Goal: Information Seeking & Learning: Learn about a topic

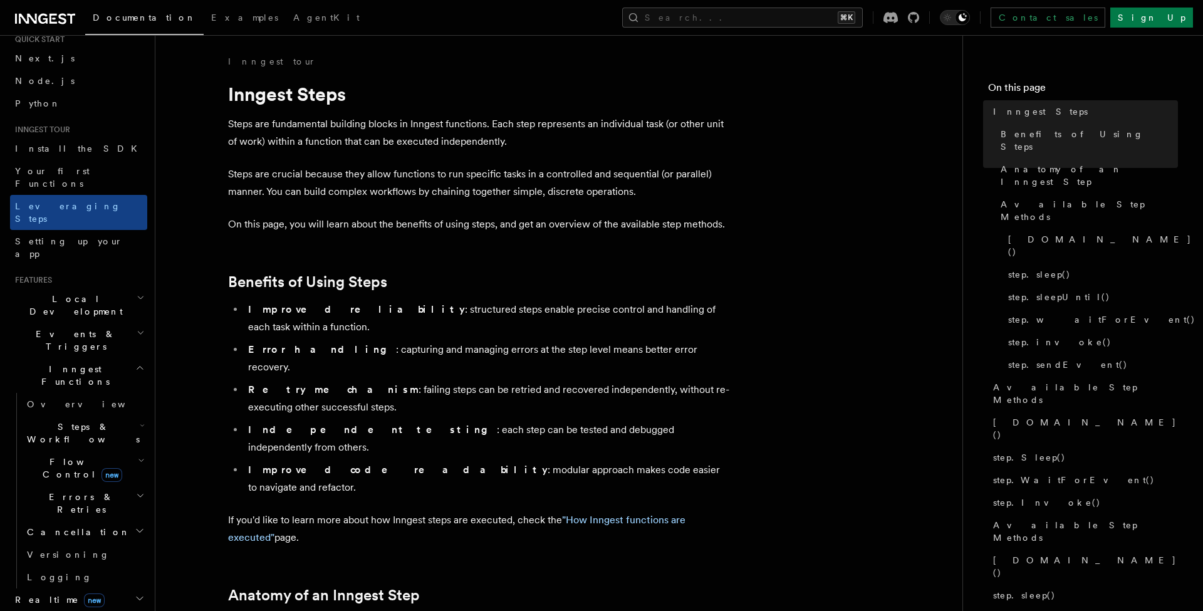
click at [75, 491] on span "Errors & Retries" at bounding box center [79, 503] width 114 height 25
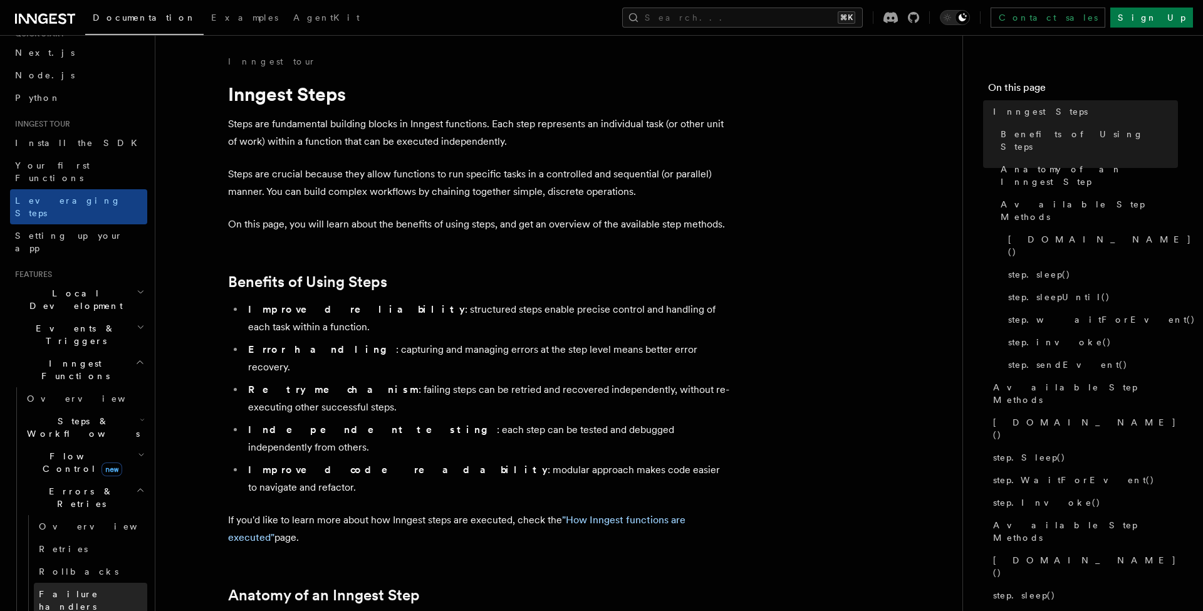
click at [71, 589] on span "Failure handlers" at bounding box center [69, 600] width 60 height 23
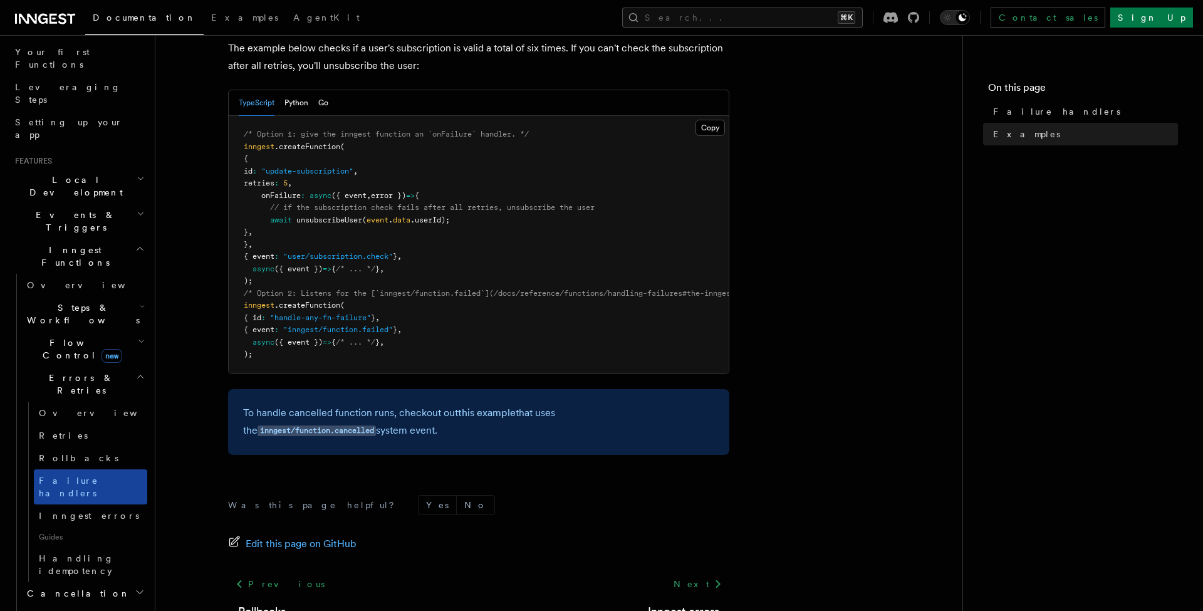
scroll to position [166, 0]
click at [88, 507] on span "Inngest errors" at bounding box center [89, 512] width 100 height 10
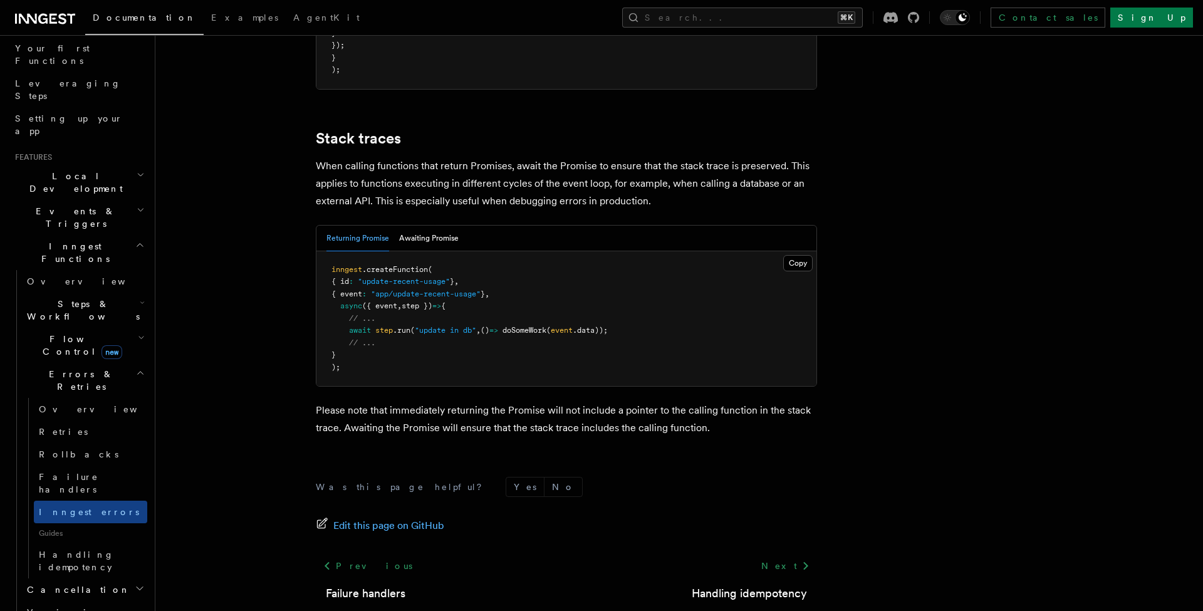
scroll to position [2753, 0]
click at [68, 333] on span "Flow Control new" at bounding box center [80, 345] width 116 height 25
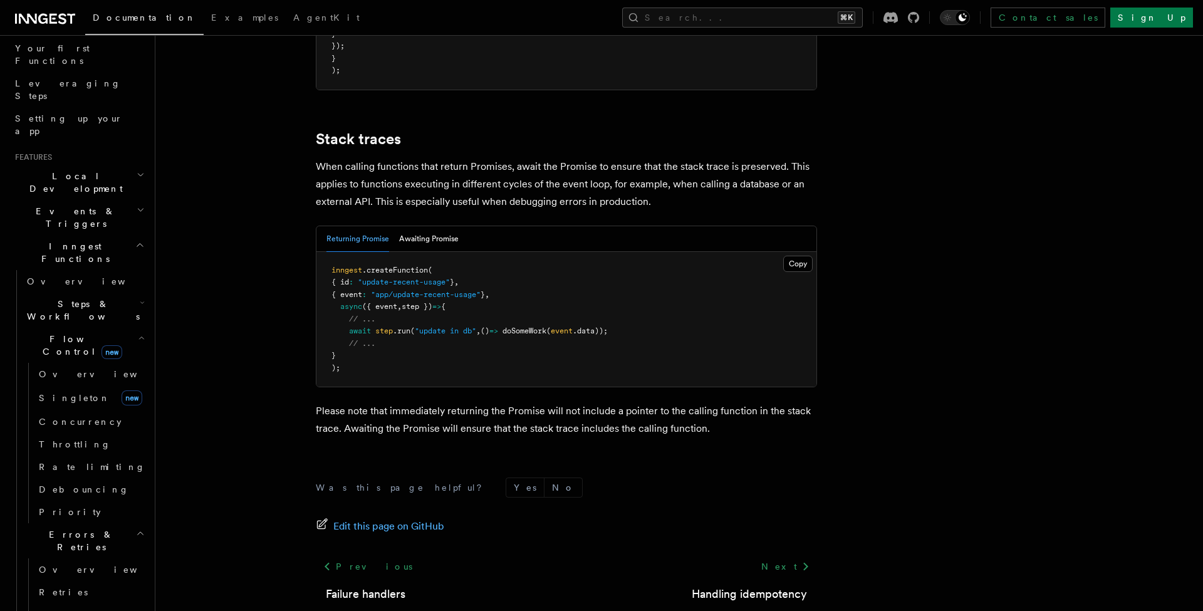
click at [72, 298] on span "Steps & Workflows" at bounding box center [81, 310] width 118 height 25
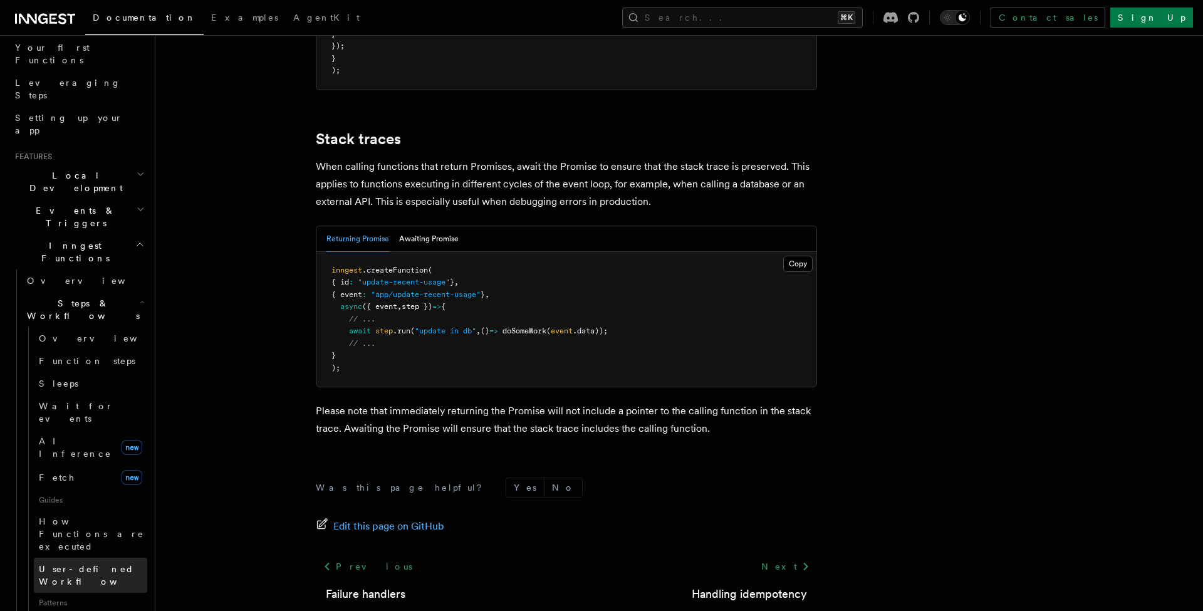
scroll to position [170, 0]
click at [66, 610] on span "Parallel steps" at bounding box center [89, 621] width 100 height 10
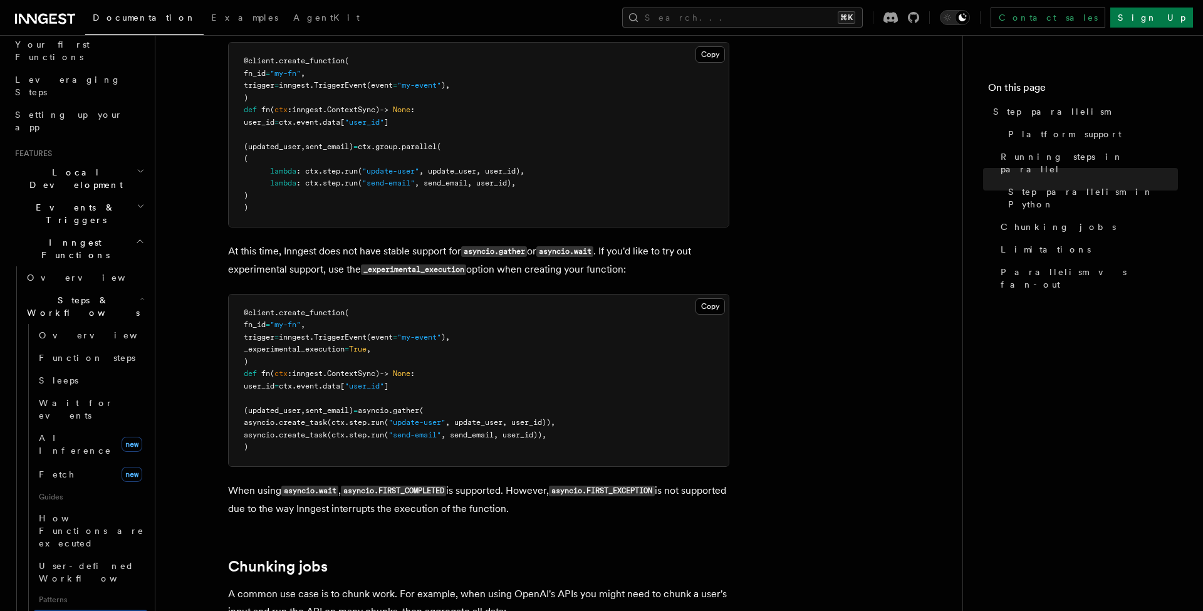
scroll to position [1285, 0]
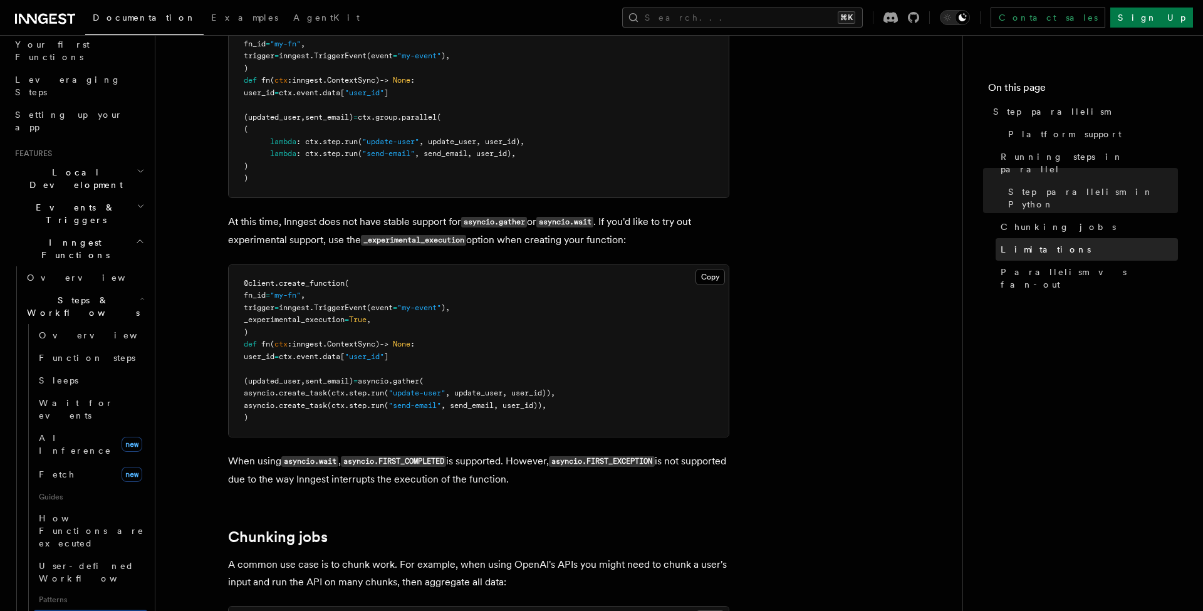
click at [1030, 238] on link "Limitations" at bounding box center [1087, 249] width 182 height 23
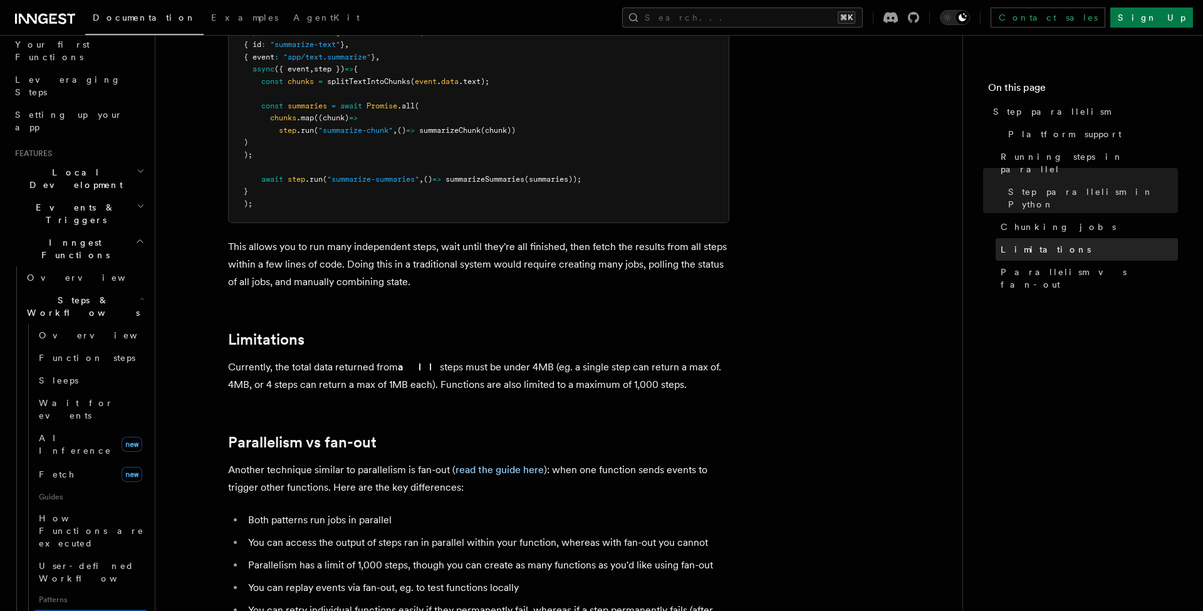
scroll to position [2153, 0]
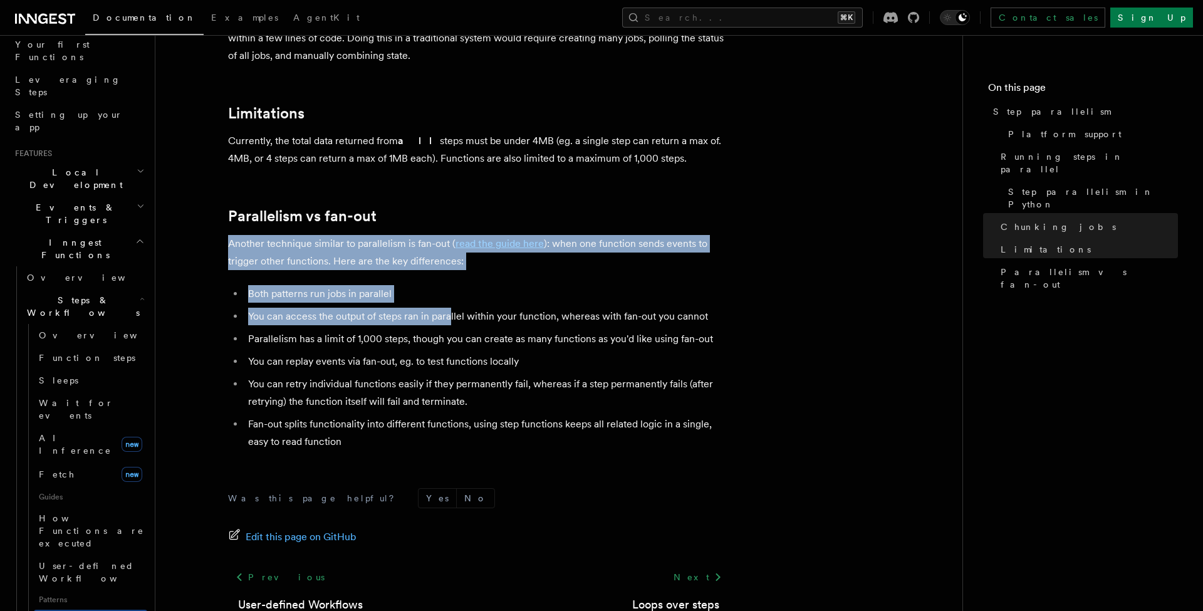
drag, startPoint x: 216, startPoint y: 200, endPoint x: 450, endPoint y: 268, distance: 243.9
click at [450, 308] on li "You can access the output of steps ran in parallel within your function, wherea…" at bounding box center [486, 317] width 485 height 18
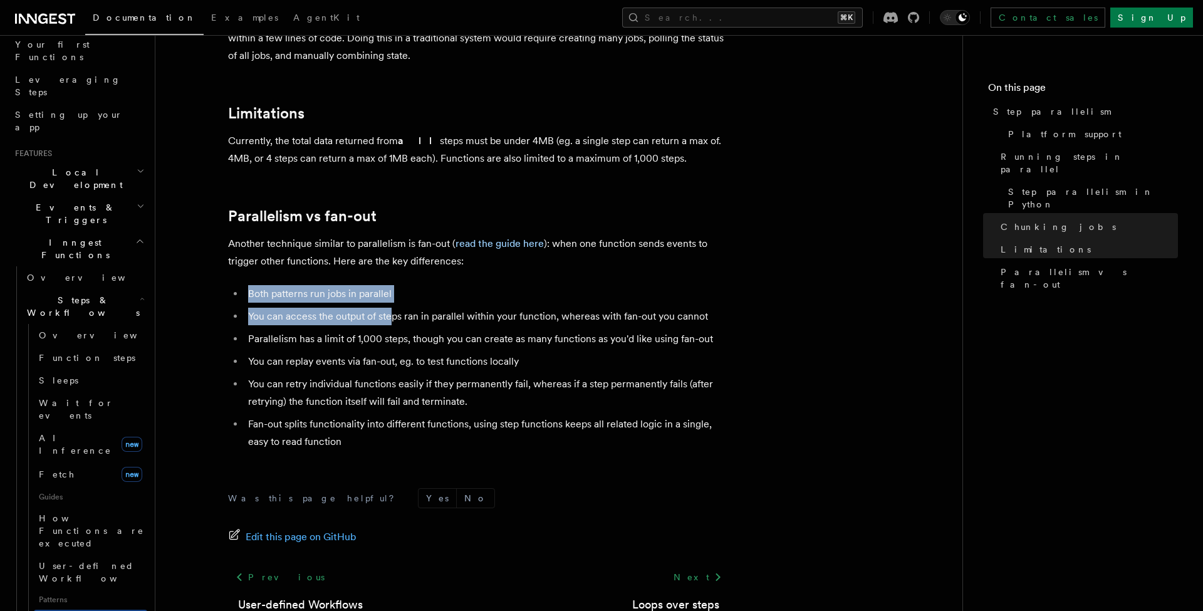
drag, startPoint x: 241, startPoint y: 249, endPoint x: 390, endPoint y: 268, distance: 149.7
click at [390, 285] on ul "Both patterns run jobs in parallel You can access the output of steps ran in pa…" at bounding box center [478, 367] width 501 height 165
click at [390, 308] on li "You can access the output of steps ran in parallel within your function, wherea…" at bounding box center [486, 317] width 485 height 18
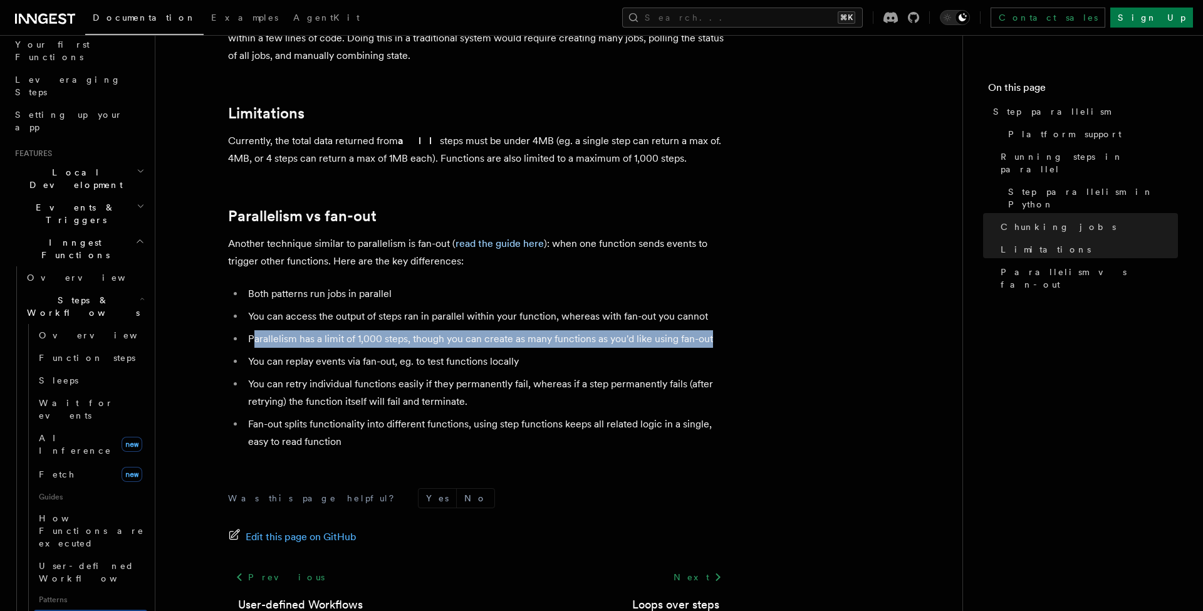
drag, startPoint x: 256, startPoint y: 290, endPoint x: 714, endPoint y: 301, distance: 458.9
click at [715, 330] on li "Parallelism has a limit of 1,000 steps, though you can create as many functions…" at bounding box center [486, 339] width 485 height 18
click at [714, 330] on li "Parallelism has a limit of 1,000 steps, though you can create as many functions…" at bounding box center [486, 339] width 485 height 18
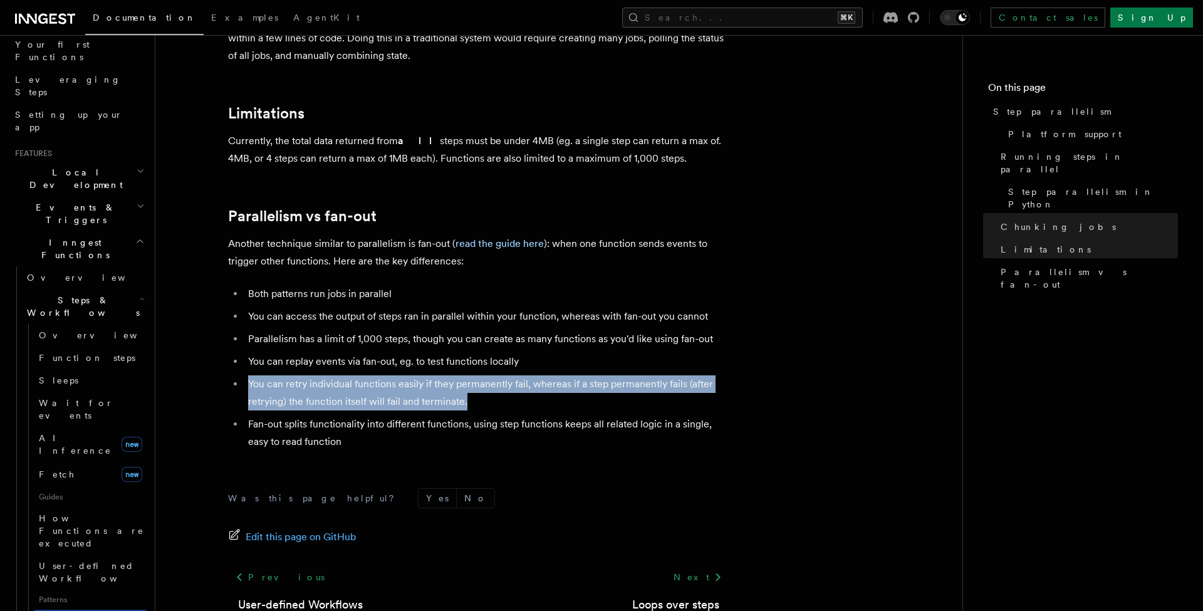
drag, startPoint x: 251, startPoint y: 337, endPoint x: 474, endPoint y: 361, distance: 225.0
click at [474, 375] on li "You can retry individual functions easily if they permanently fail, whereas if …" at bounding box center [486, 392] width 485 height 35
drag, startPoint x: 476, startPoint y: 360, endPoint x: 249, endPoint y: 333, distance: 228.4
click at [249, 375] on li "You can retry individual functions easily if they permanently fail, whereas if …" at bounding box center [486, 392] width 485 height 35
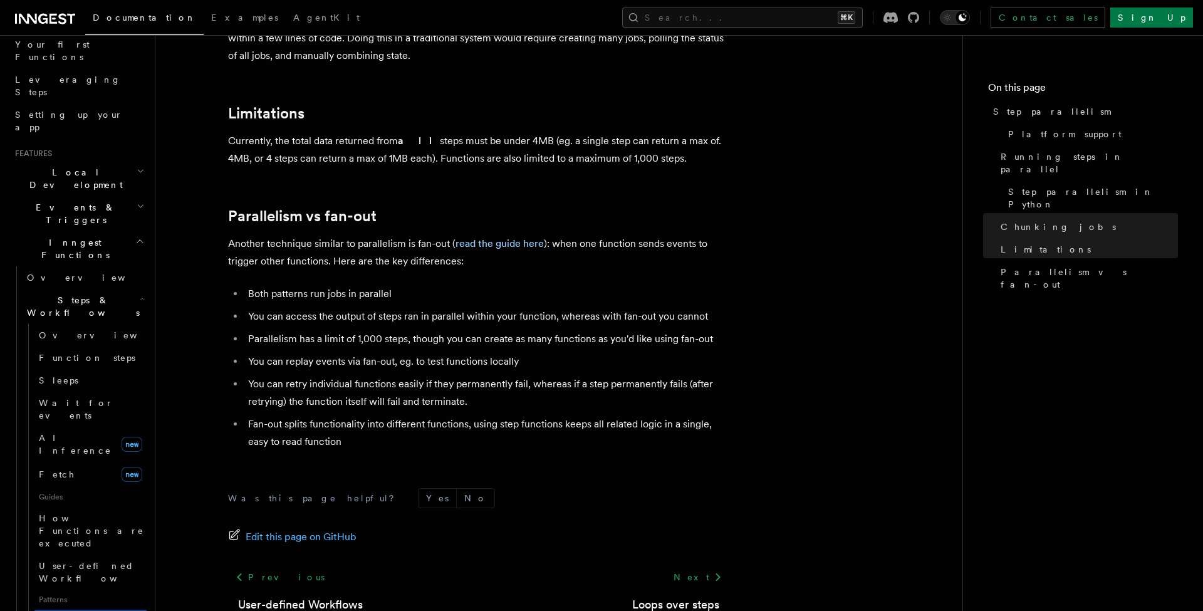
click at [245, 375] on li "You can retry individual functions easily if they permanently fail, whereas if …" at bounding box center [486, 392] width 485 height 35
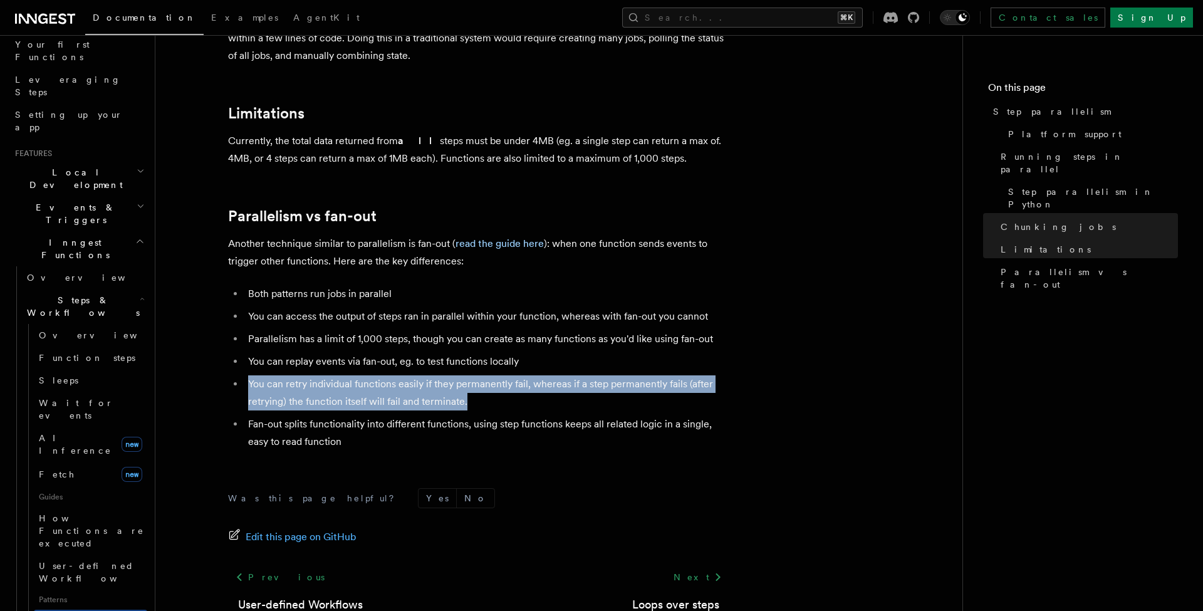
drag, startPoint x: 246, startPoint y: 337, endPoint x: 482, endPoint y: 363, distance: 237.1
click at [482, 375] on li "You can retry individual functions easily if they permanently fail, whereas if …" at bounding box center [486, 392] width 485 height 35
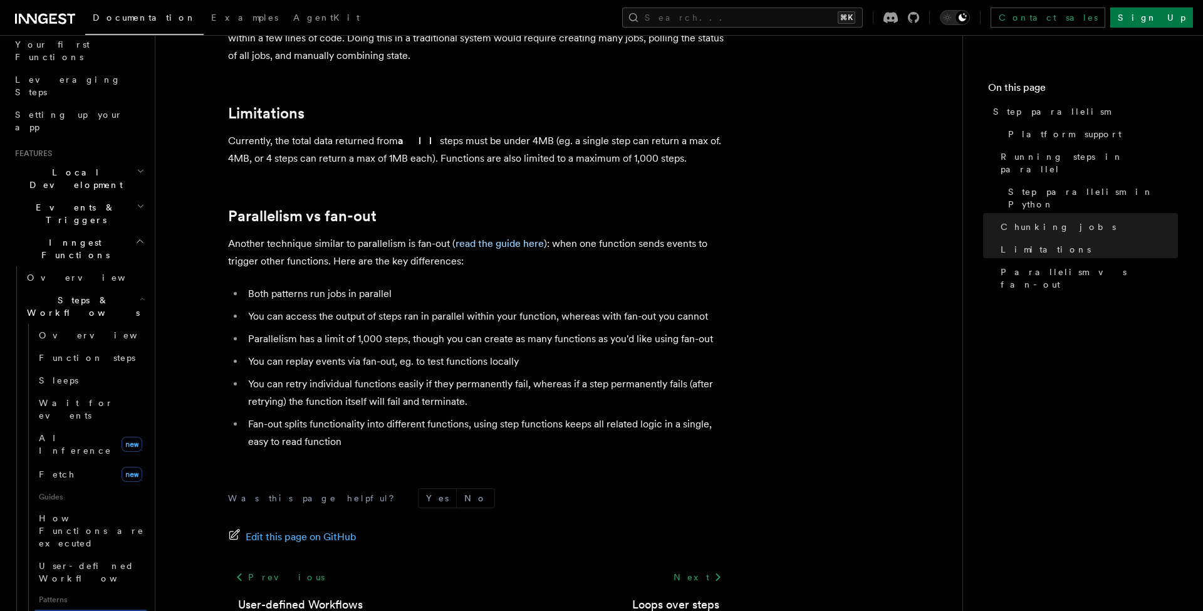
click at [61, 353] on span "Function steps" at bounding box center [87, 358] width 97 height 10
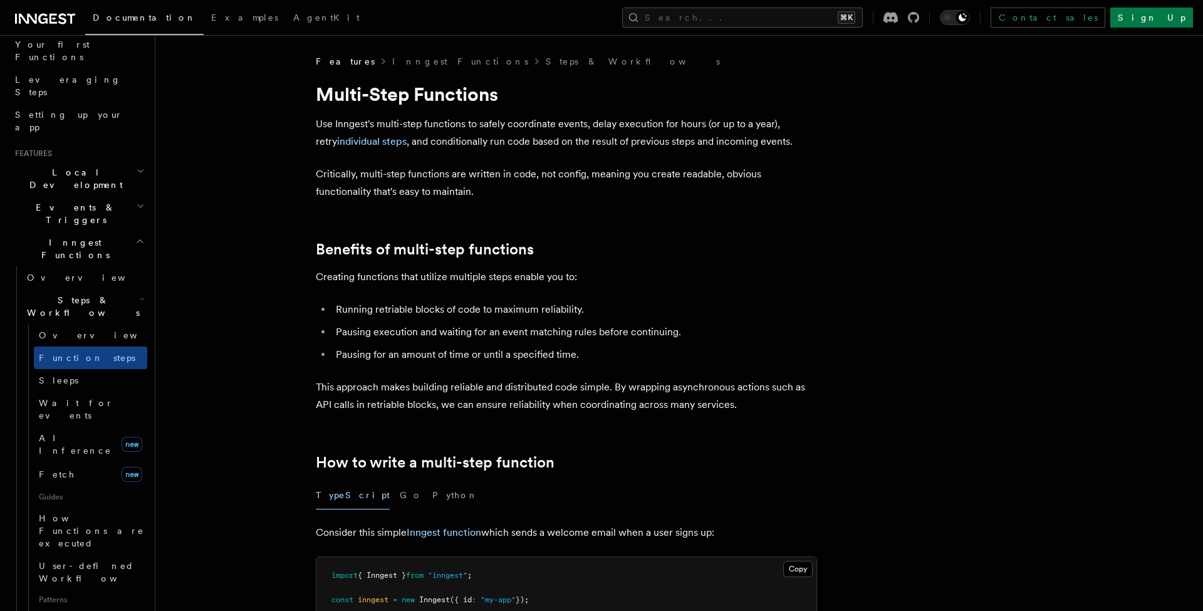
click at [606, 348] on li "Pausing for an amount of time or until a specified time." at bounding box center [574, 355] width 485 height 18
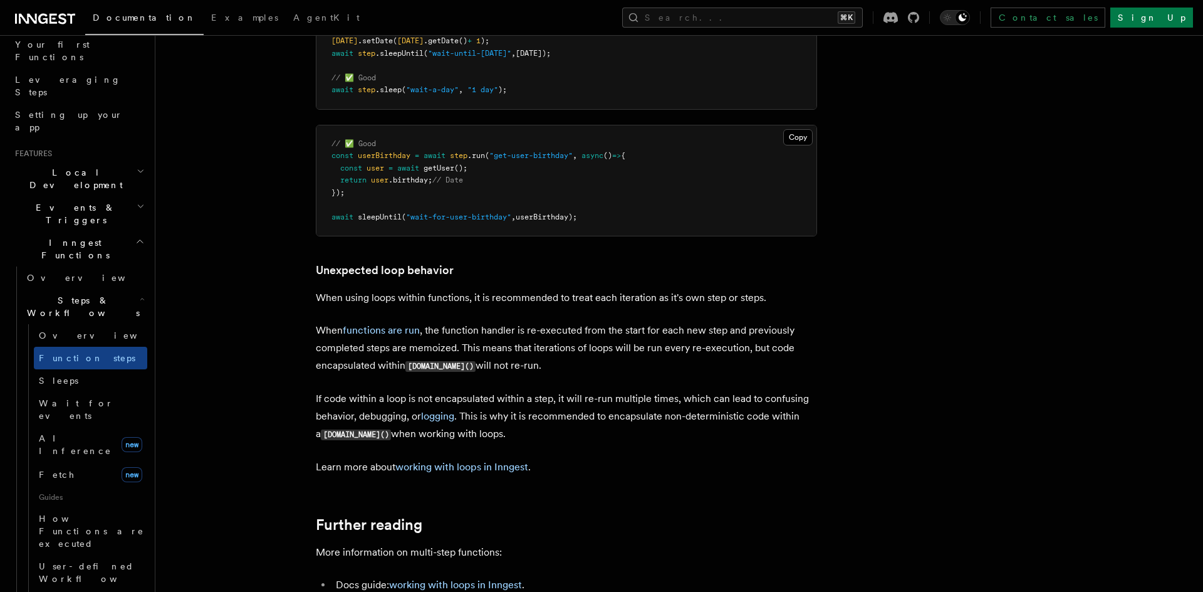
scroll to position [3799, 0]
click at [53, 375] on span "Sleeps" at bounding box center [58, 380] width 39 height 10
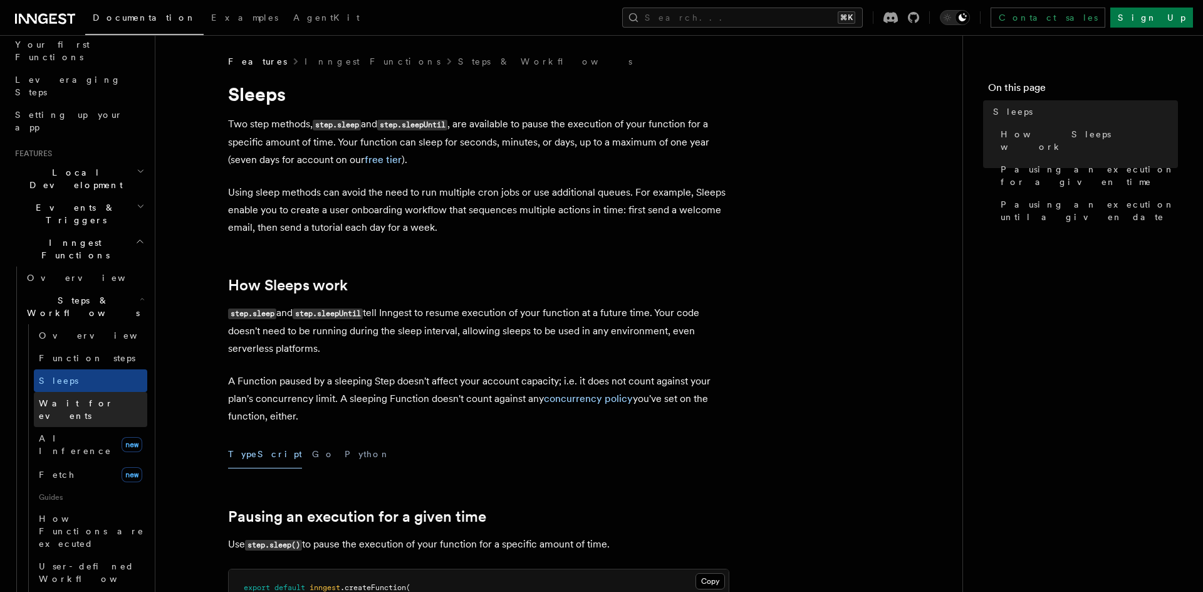
click at [76, 398] on span "Wait for events" at bounding box center [76, 409] width 75 height 23
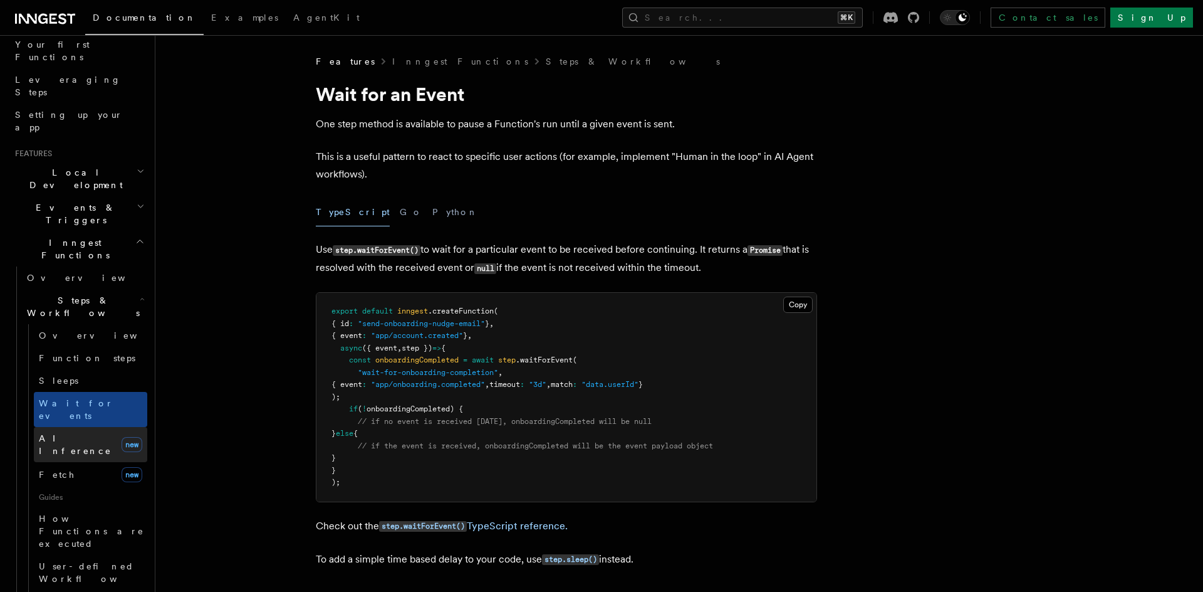
click at [72, 433] on span "AI Inference" at bounding box center [75, 444] width 73 height 23
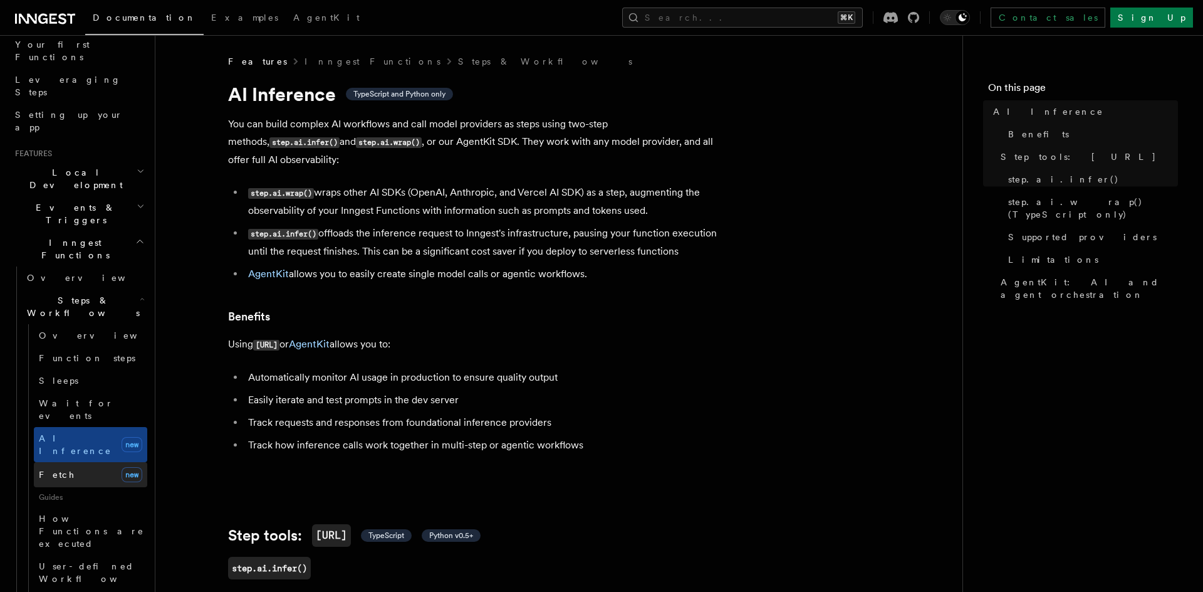
click at [64, 462] on link "Fetch new" at bounding box center [90, 474] width 113 height 25
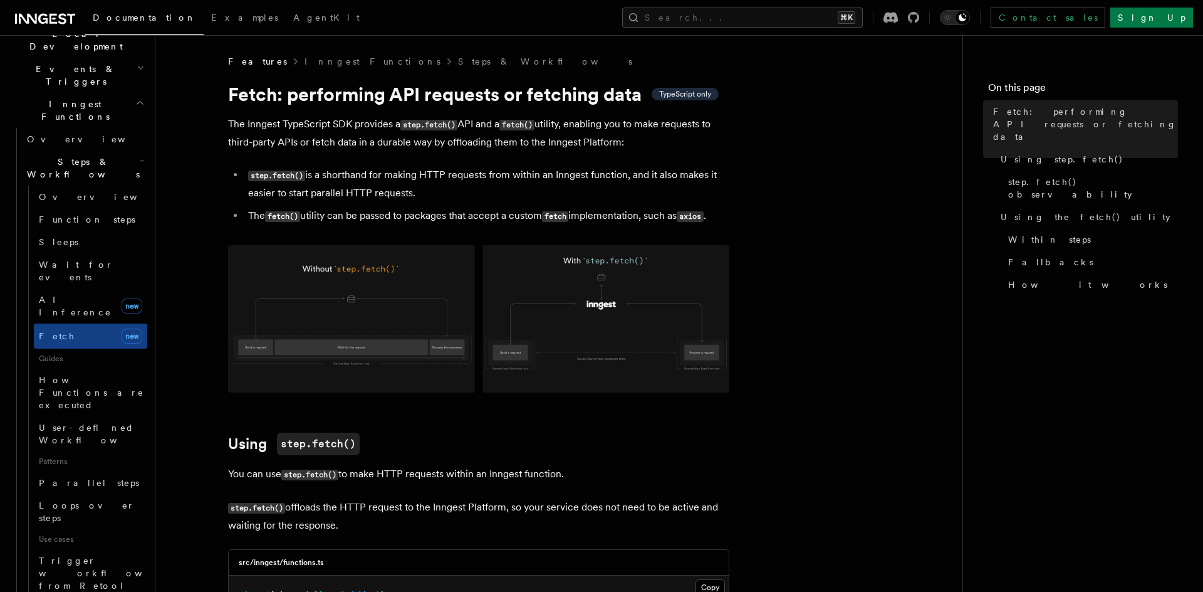
scroll to position [324, 0]
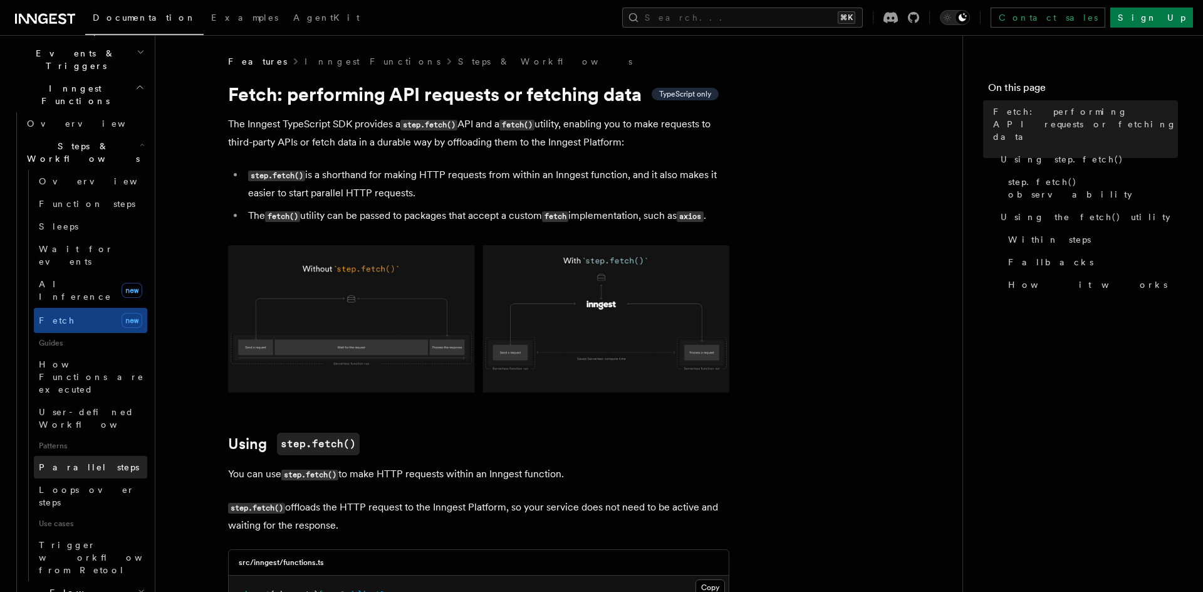
click at [72, 462] on span "Parallel steps" at bounding box center [89, 467] width 100 height 10
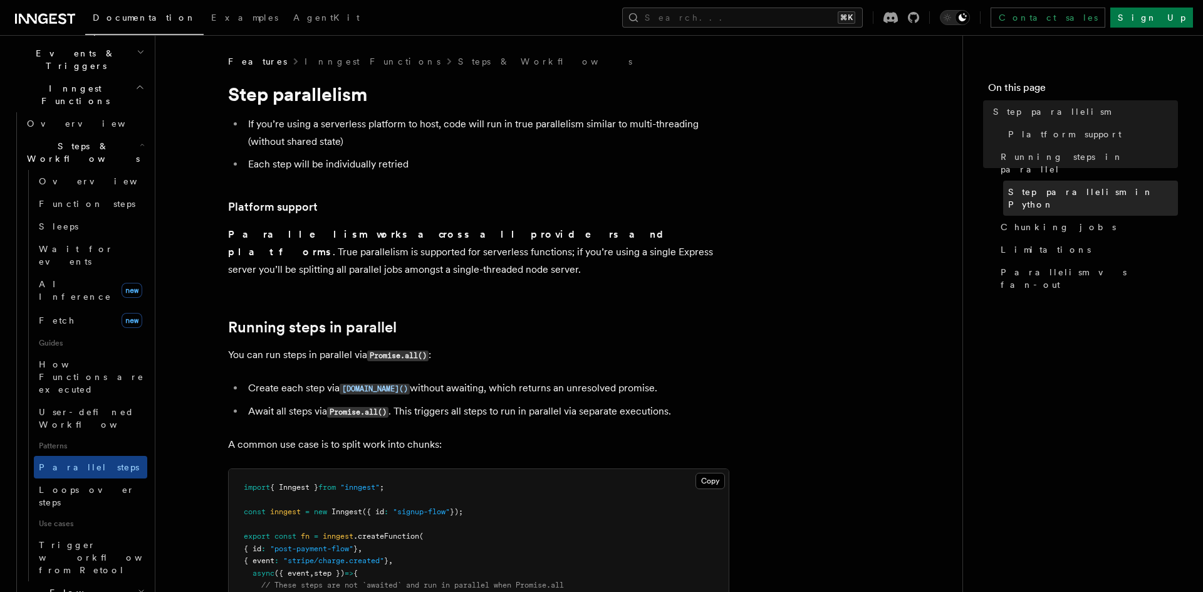
click at [1053, 185] on span "Step parallelism in Python" at bounding box center [1093, 197] width 170 height 25
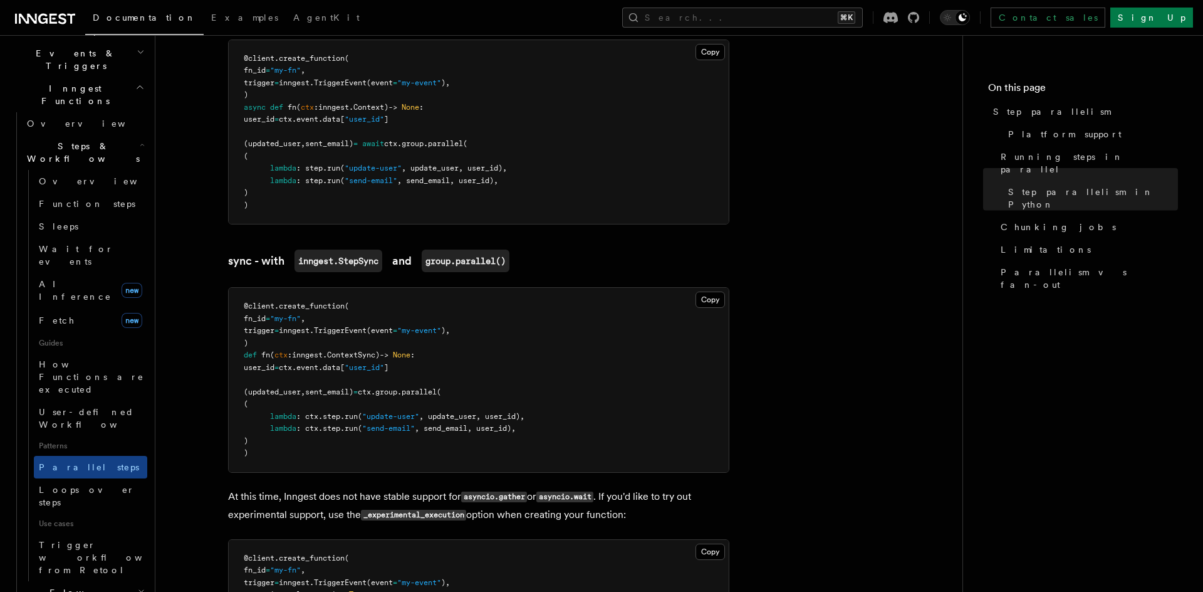
scroll to position [893, 0]
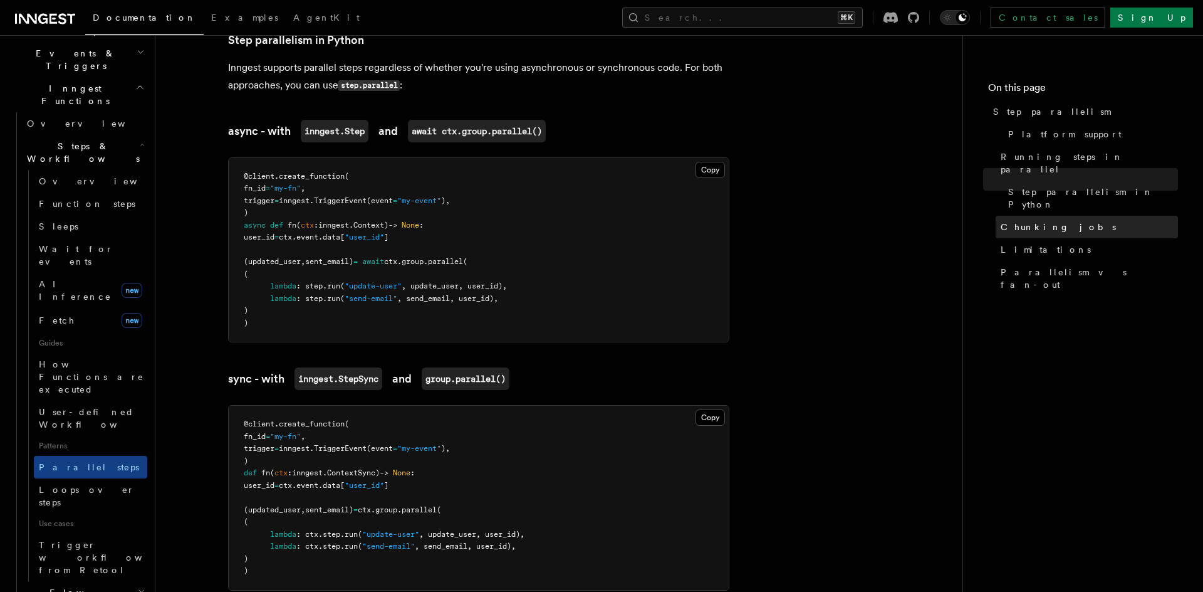
click at [1045, 221] on span "Chunking jobs" at bounding box center [1058, 227] width 115 height 13
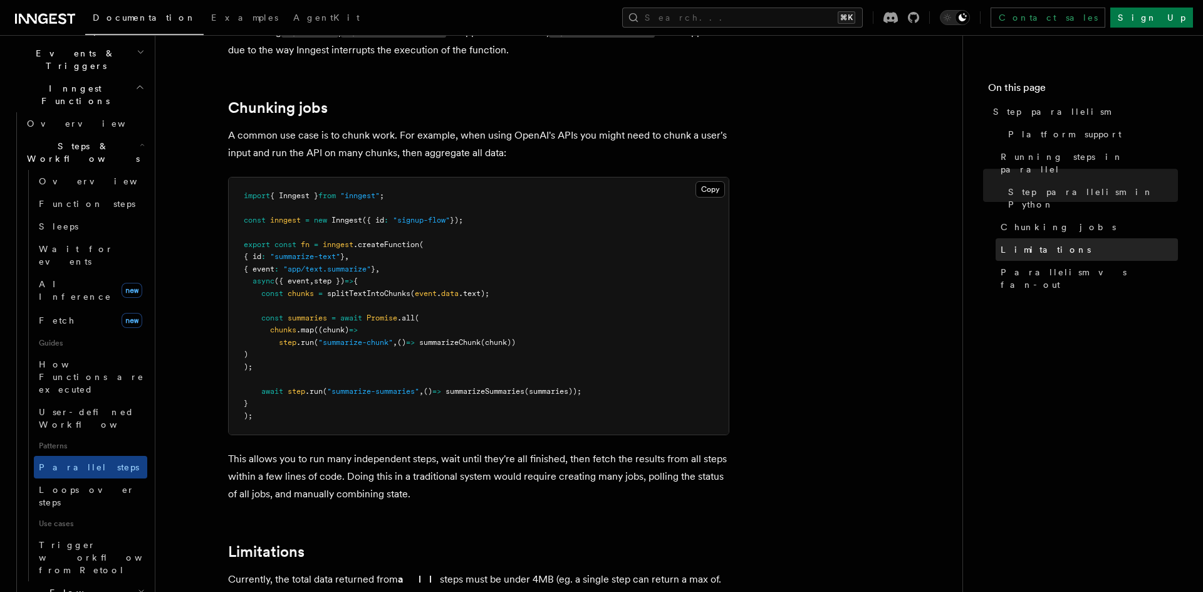
click at [1032, 238] on link "Limitations" at bounding box center [1087, 249] width 182 height 23
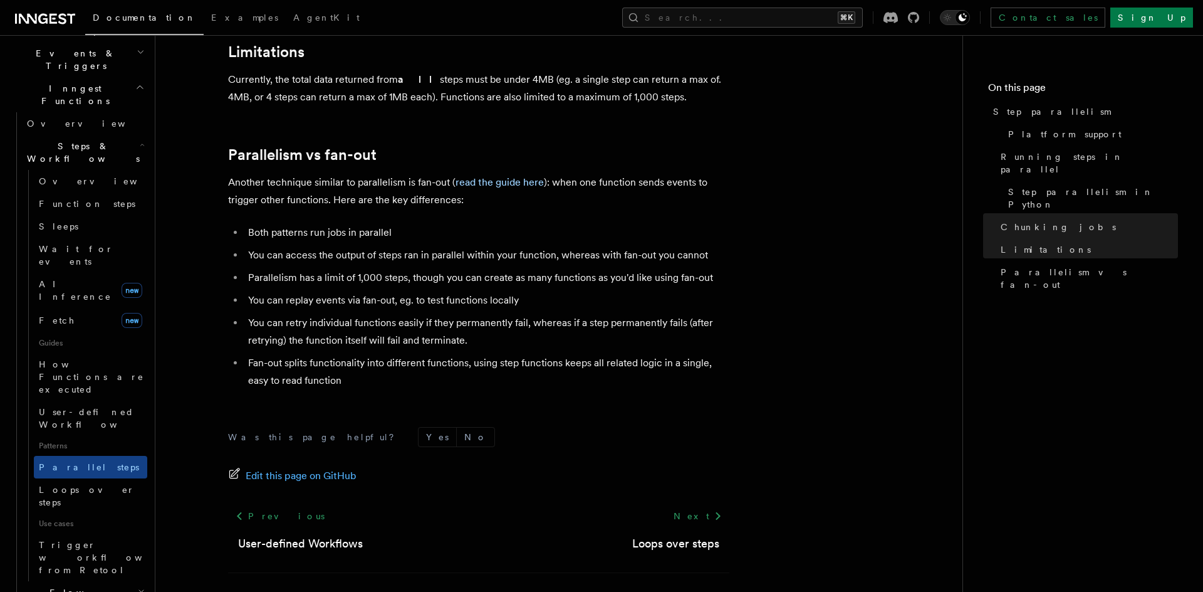
scroll to position [2213, 0]
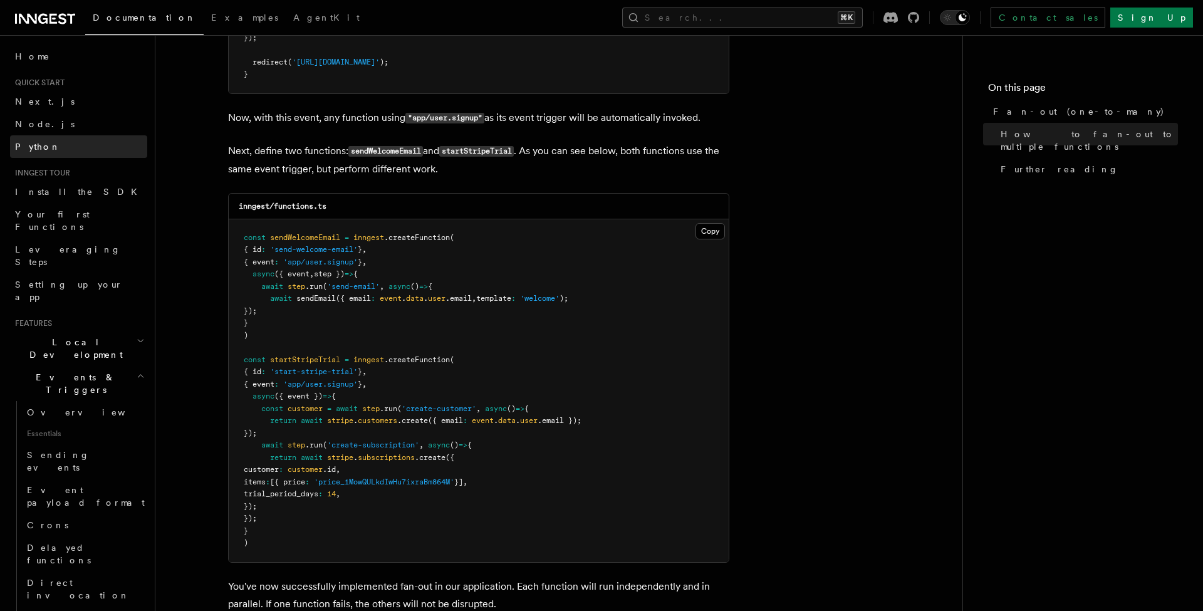
scroll to position [1086, 0]
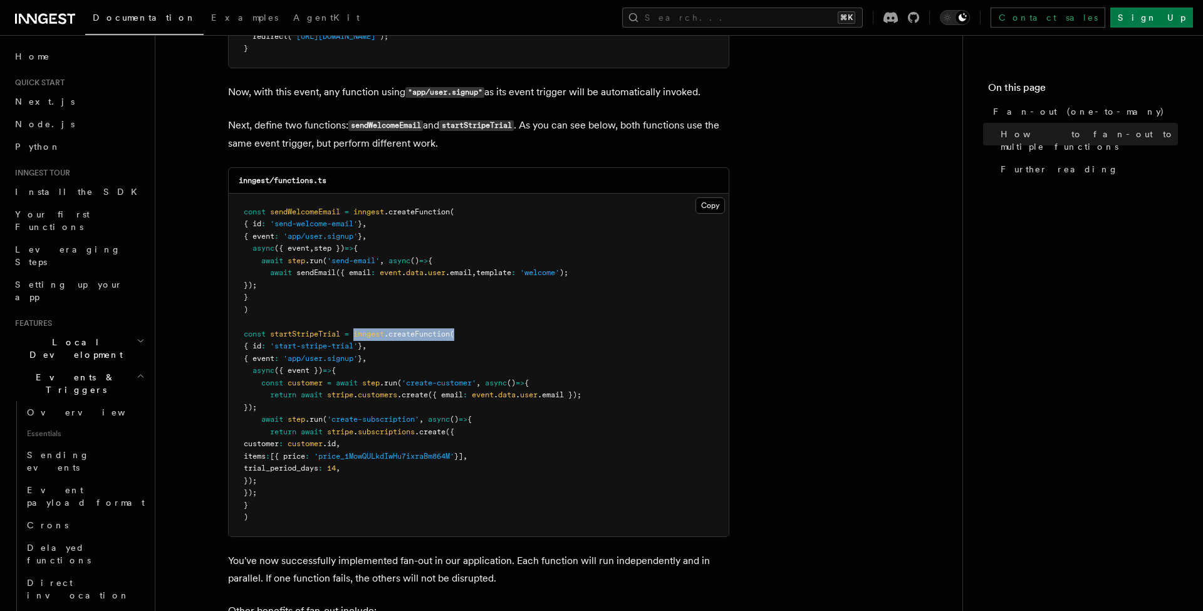
drag, startPoint x: 357, startPoint y: 306, endPoint x: 507, endPoint y: 306, distance: 150.4
click at [507, 306] on pre "const sendWelcomeEmail = inngest .createFunction ( { id : 'send-welcome-email' …" at bounding box center [479, 365] width 500 height 343
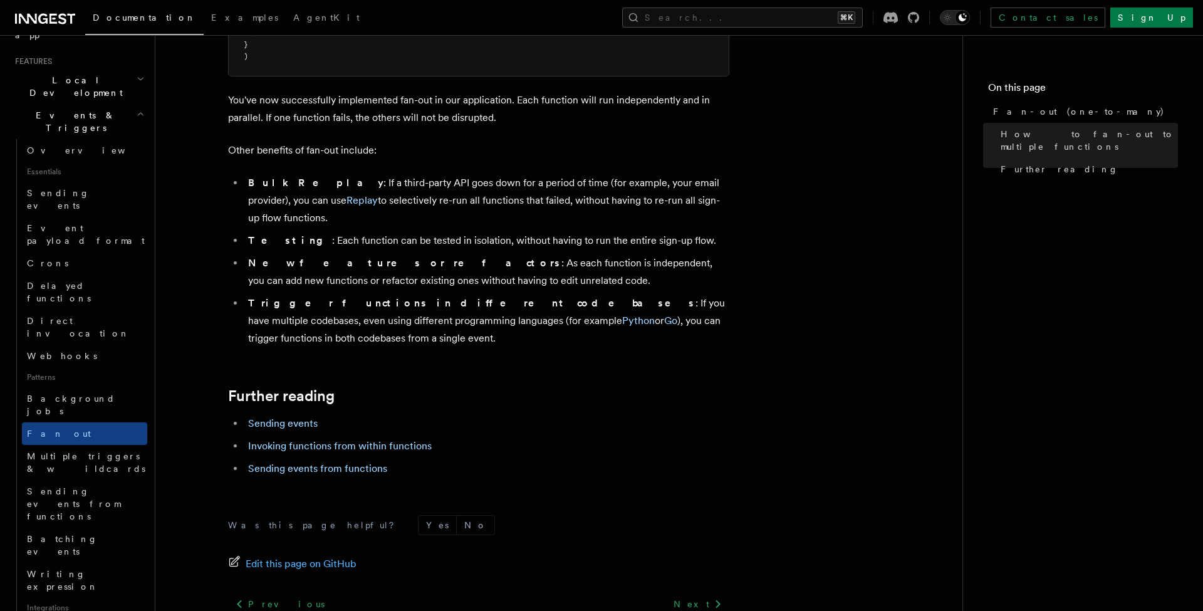
scroll to position [271, 0]
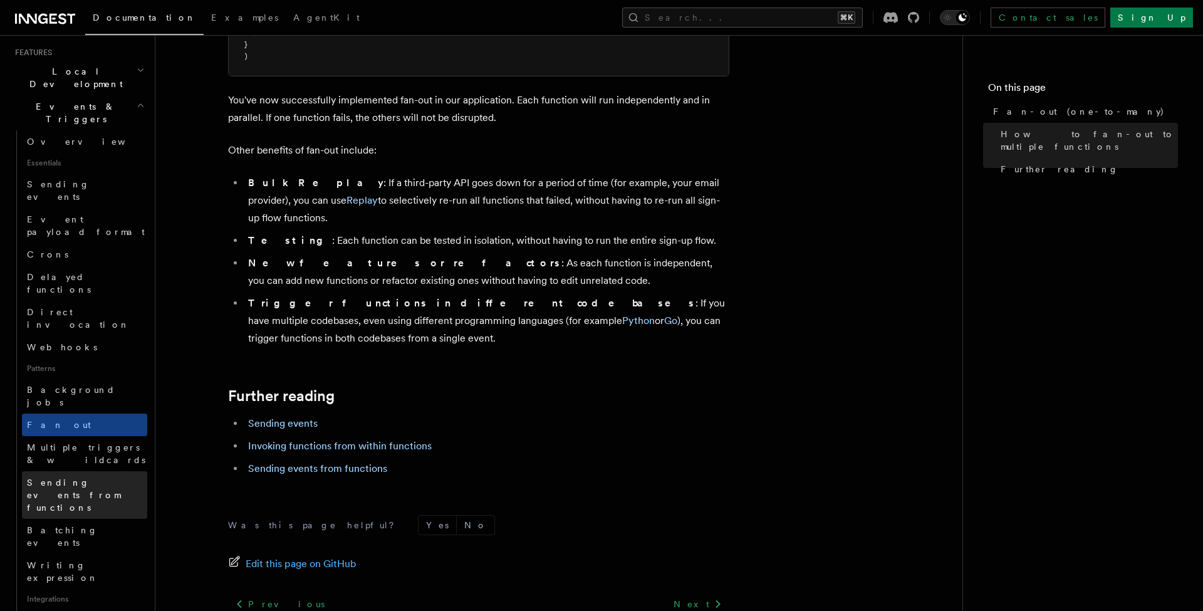
click at [78, 478] on span "Sending events from functions" at bounding box center [73, 495] width 93 height 35
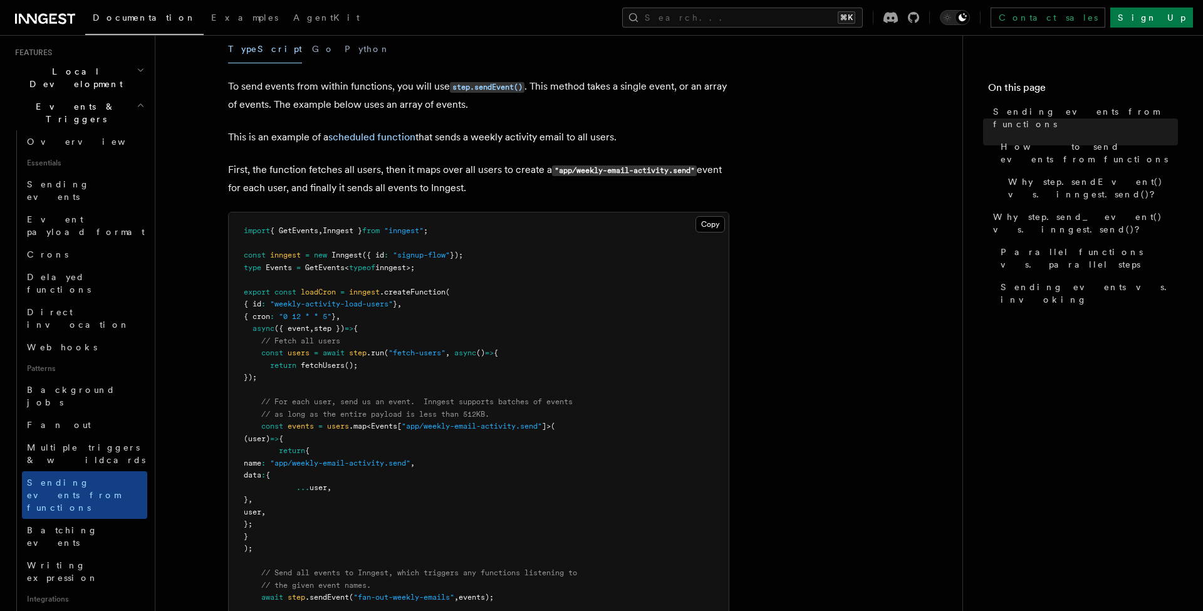
scroll to position [358, 0]
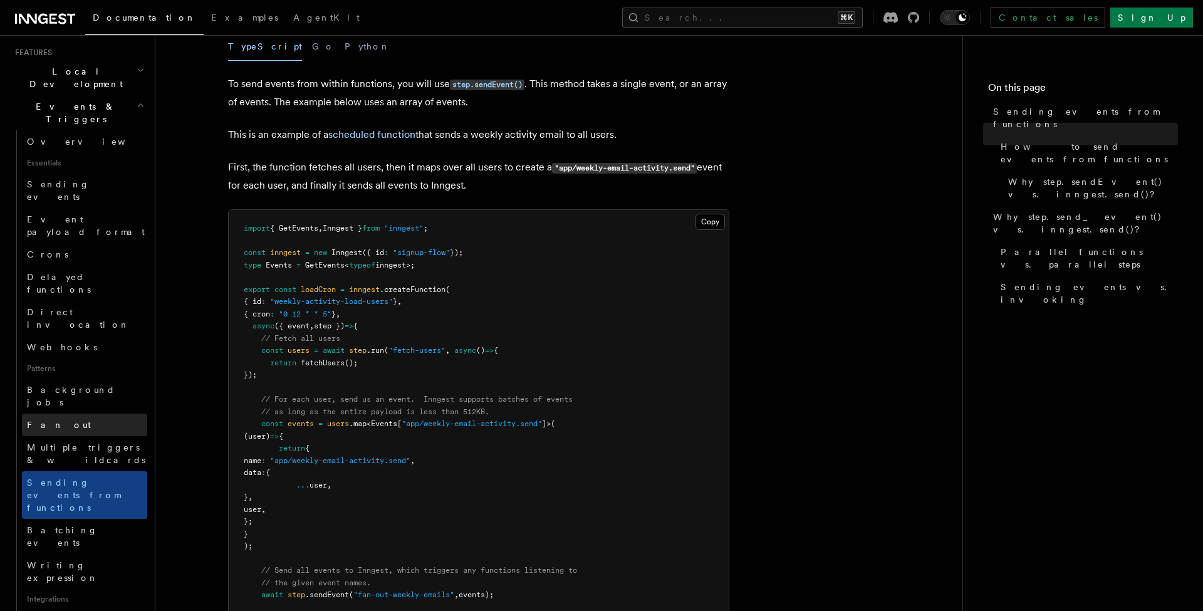
click at [53, 420] on span "Fan out" at bounding box center [59, 425] width 64 height 10
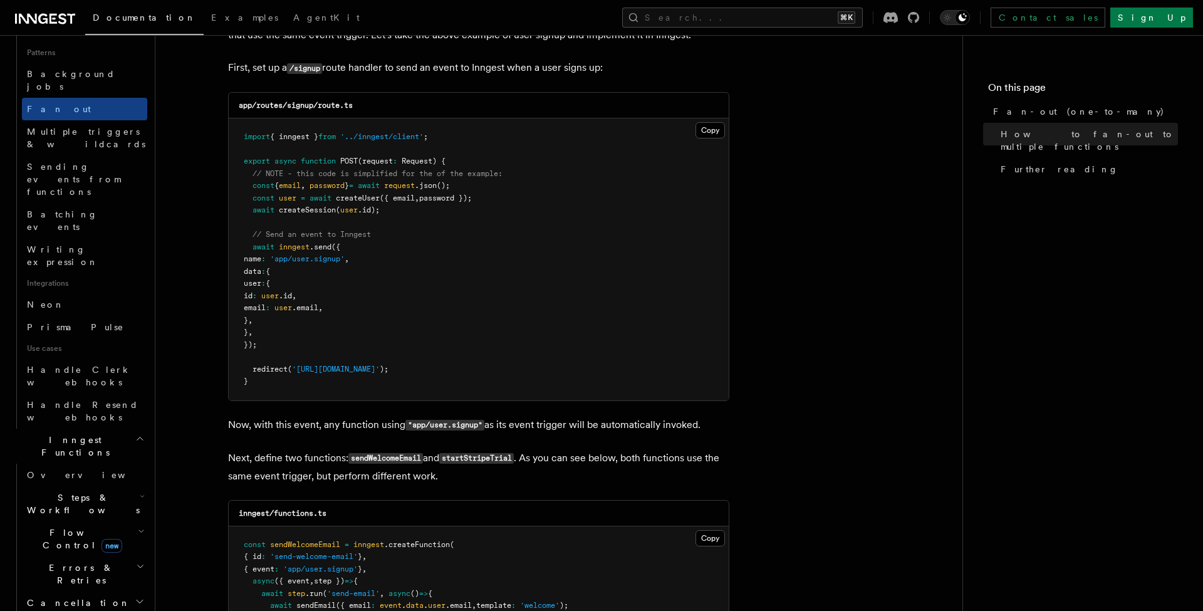
scroll to position [592, 0]
click at [138, 556] on icon "button" at bounding box center [140, 561] width 9 height 10
